Goal: Book appointment/travel/reservation

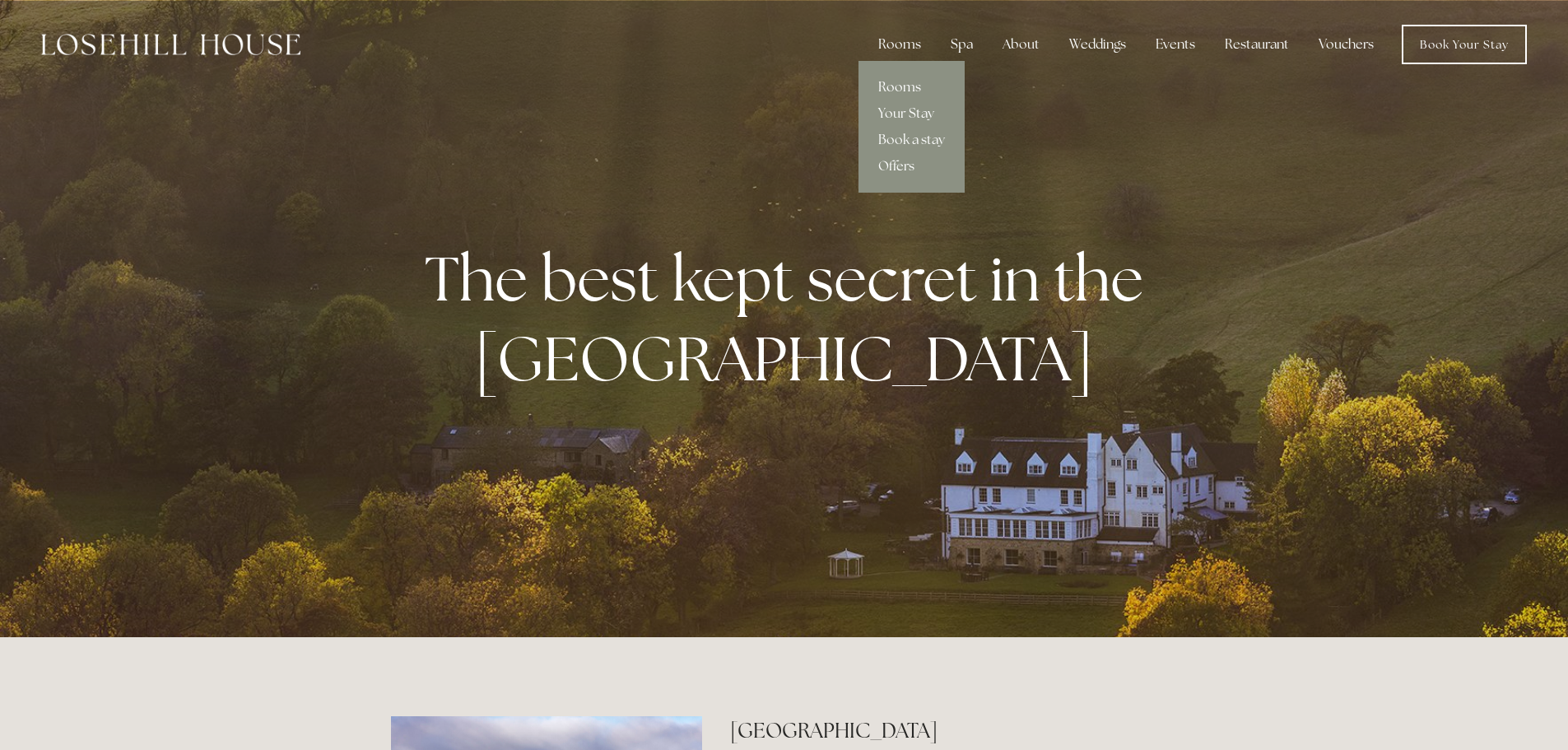
click at [907, 84] on link "Rooms" at bounding box center [911, 88] width 106 height 26
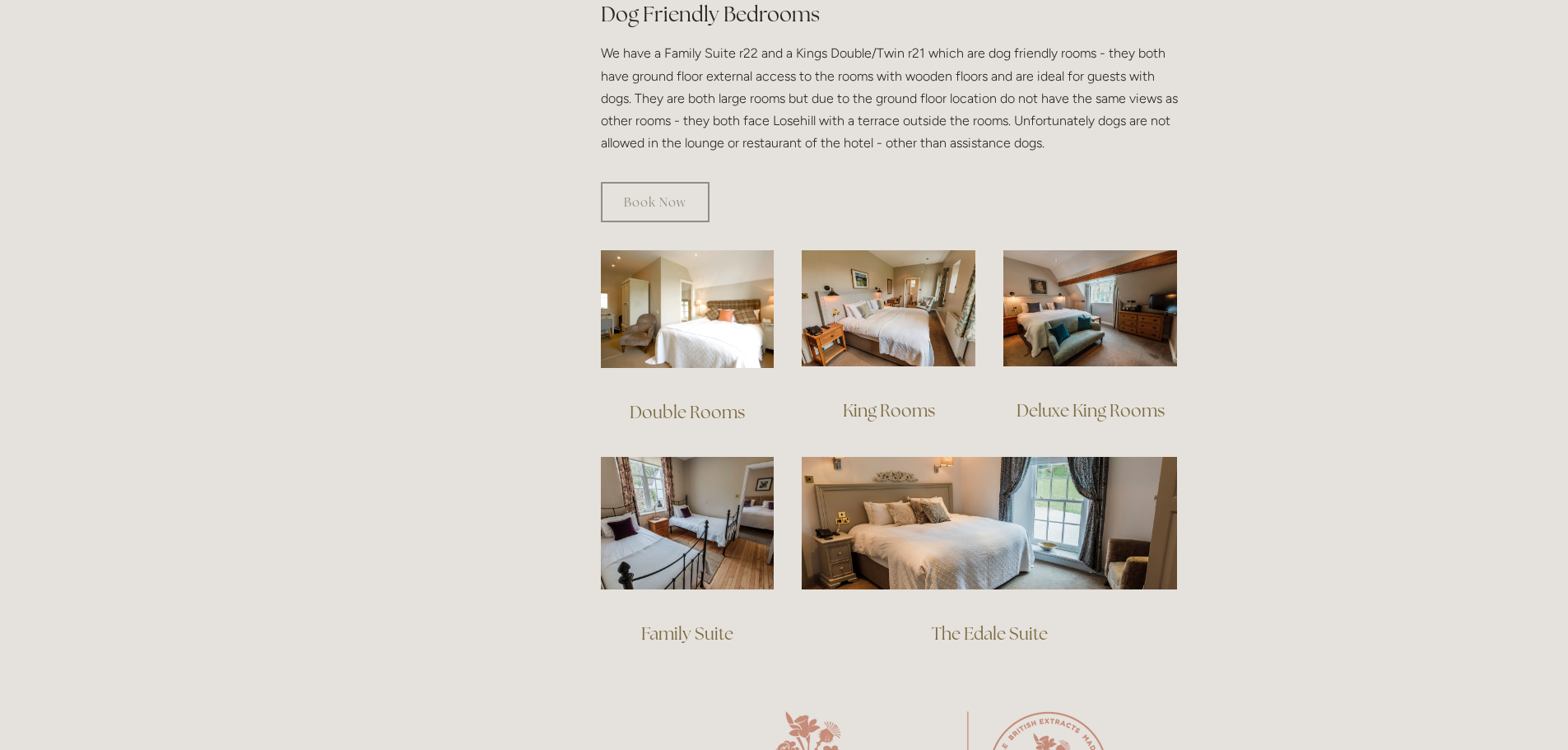
scroll to position [955, 0]
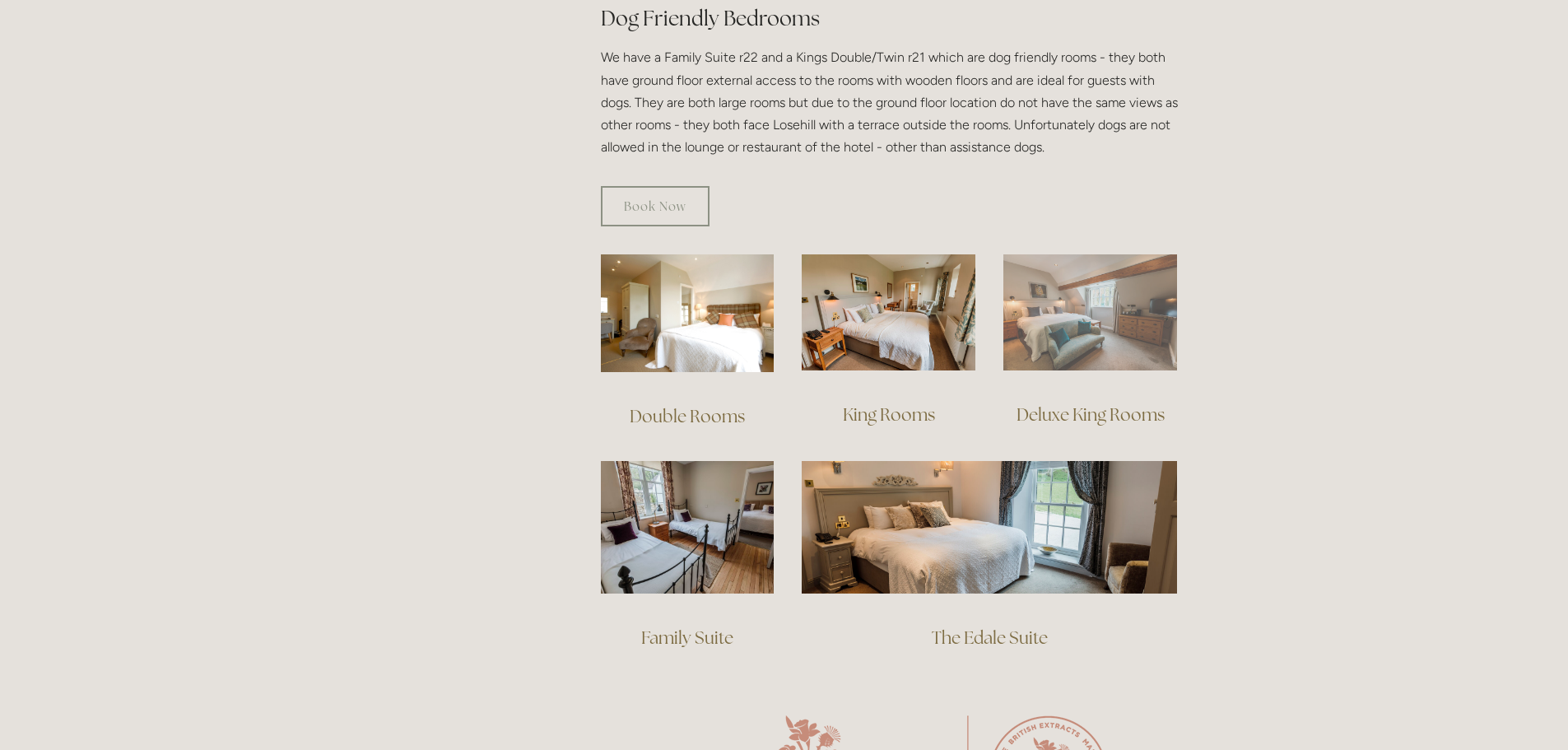
click at [1085, 296] on img at bounding box center [1090, 312] width 173 height 116
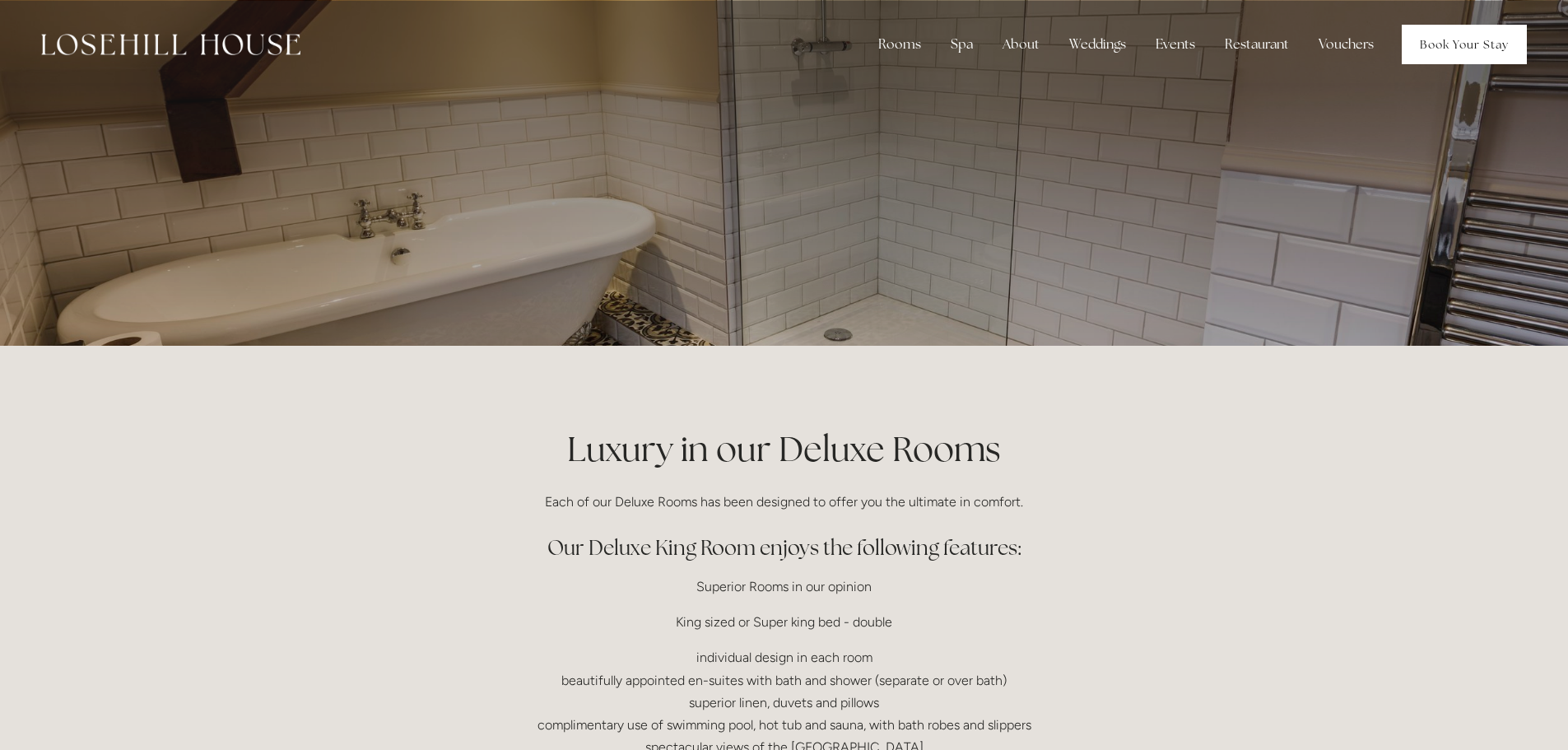
click at [1440, 35] on link "Book Your Stay" at bounding box center [1464, 44] width 125 height 40
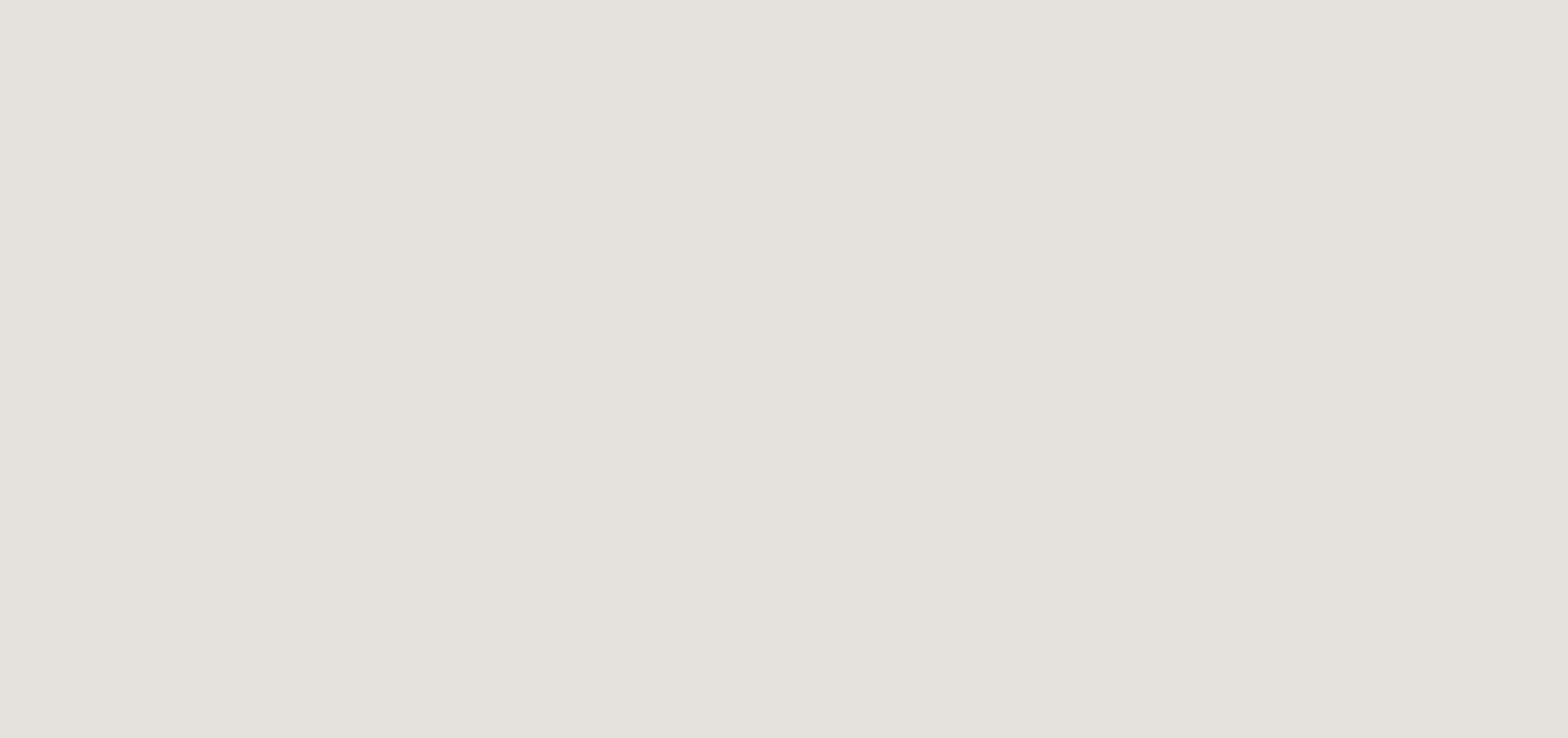
scroll to position [445, 0]
